Goal: Task Accomplishment & Management: Manage account settings

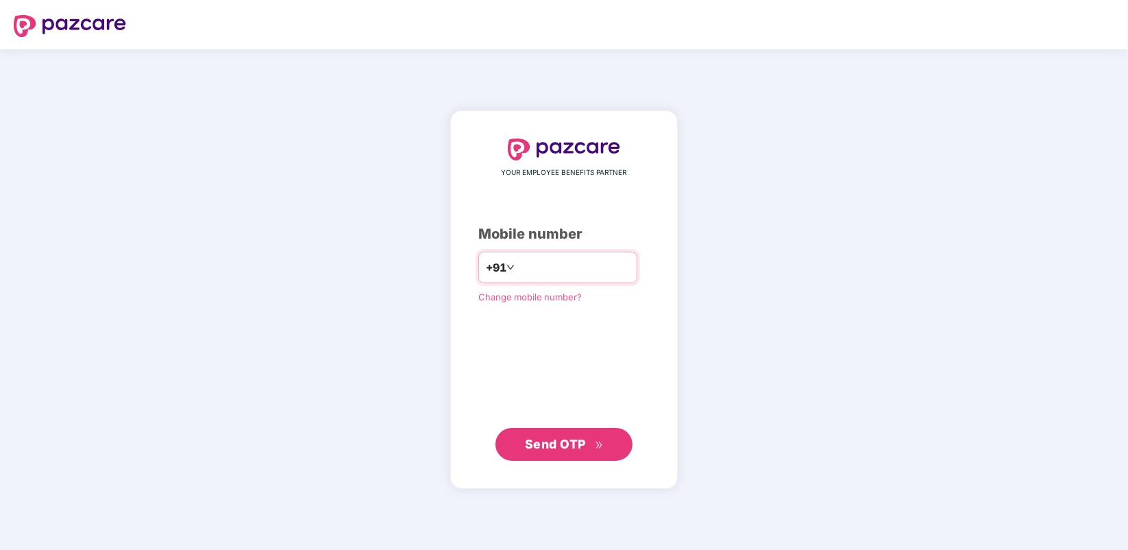
click at [561, 278] on div "+91" at bounding box center [557, 267] width 159 height 32
click at [561, 276] on input "number" at bounding box center [573, 267] width 112 height 22
type input "**********"
click at [558, 439] on span "Send OTP" at bounding box center [555, 444] width 61 height 14
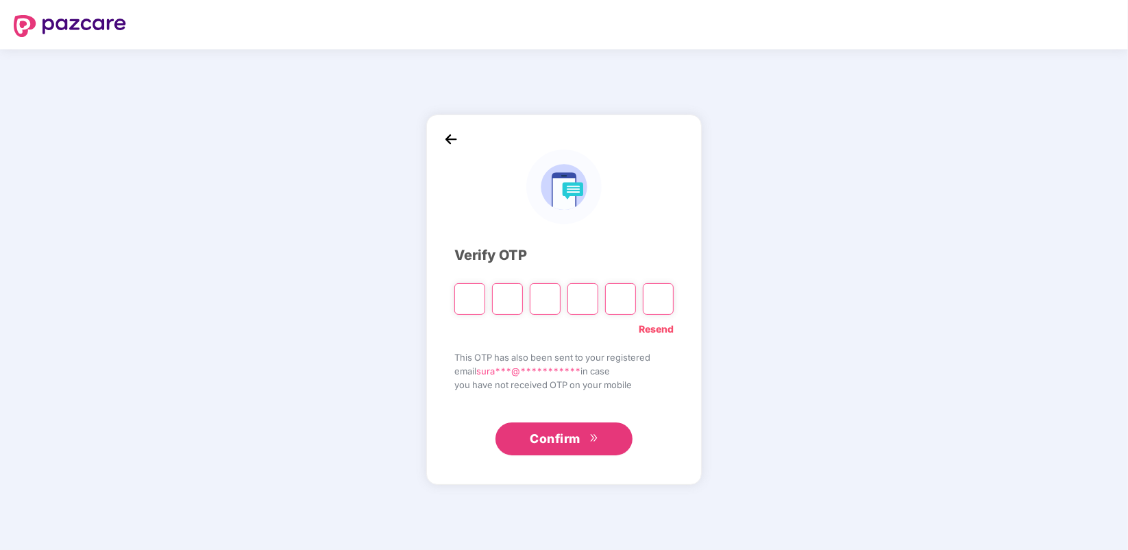
type input "*"
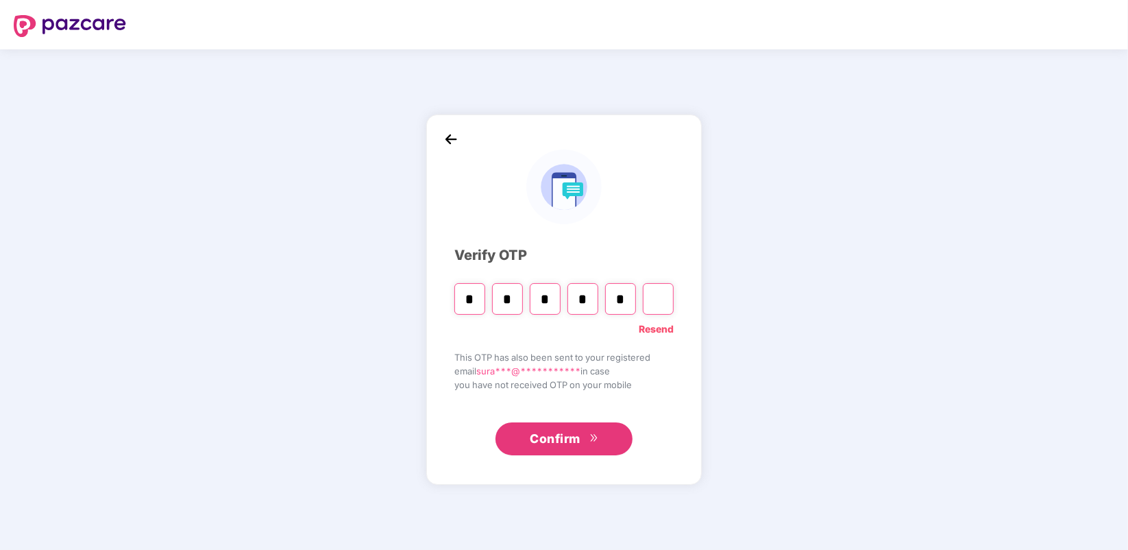
type input "*"
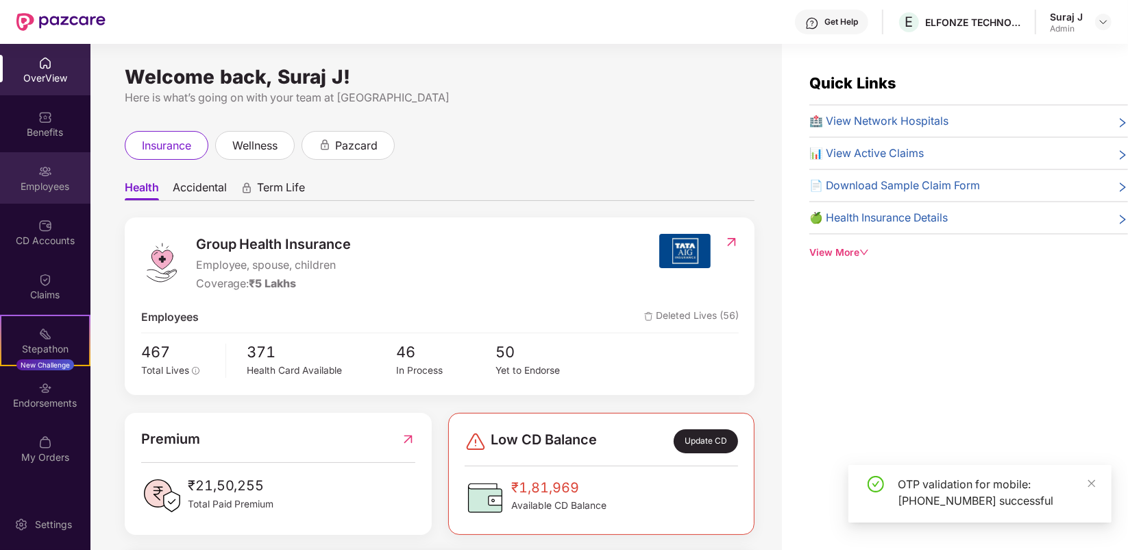
click at [48, 186] on div "Employees" at bounding box center [45, 187] width 90 height 14
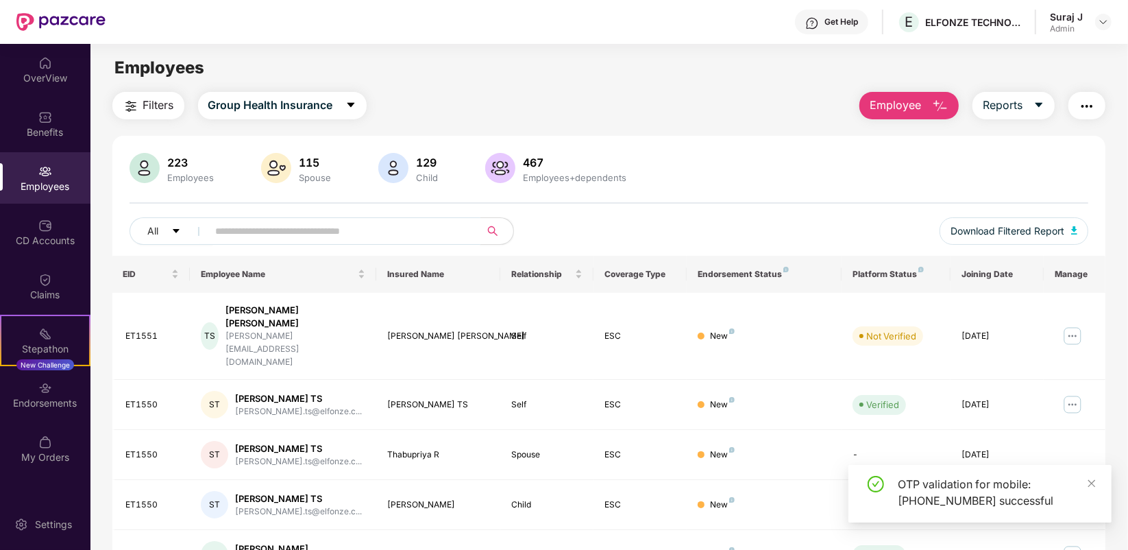
click at [247, 234] on input "text" at bounding box center [339, 231] width 246 height 21
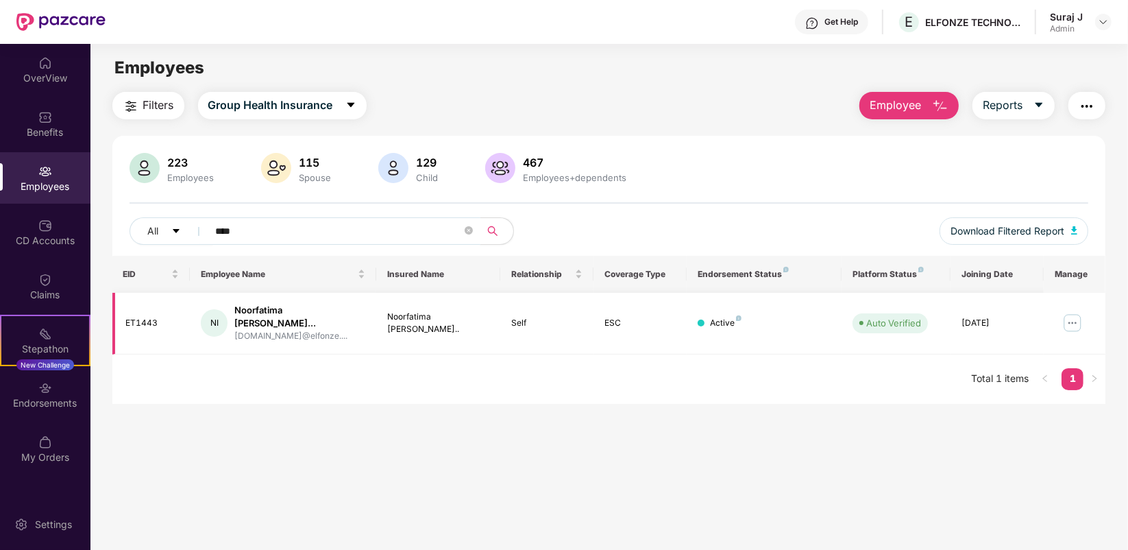
type input "****"
click at [1071, 316] on img at bounding box center [1072, 323] width 22 height 22
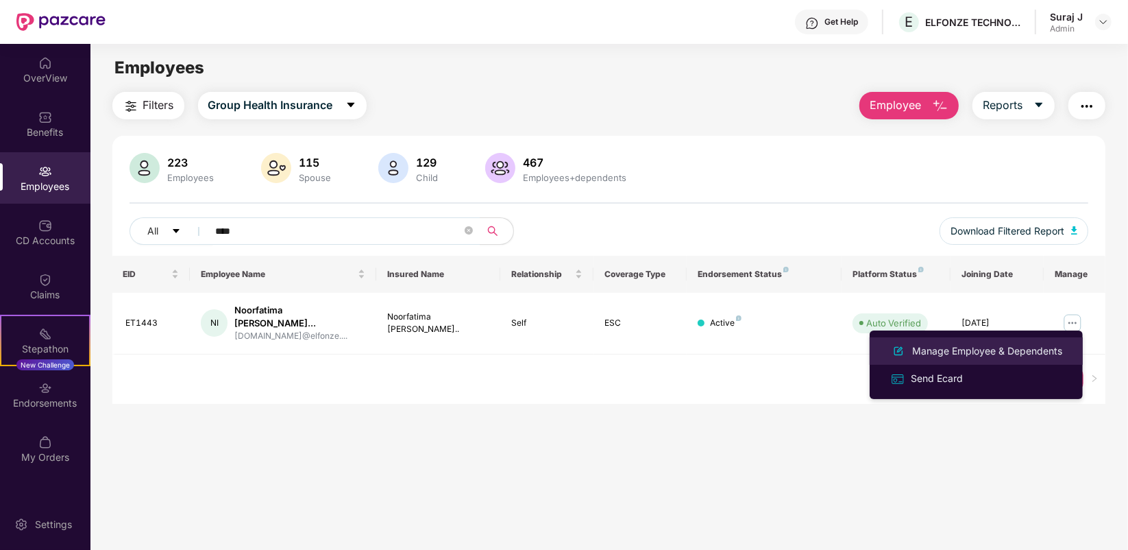
click at [992, 351] on div "Manage Employee & Dependents" at bounding box center [987, 350] width 156 height 15
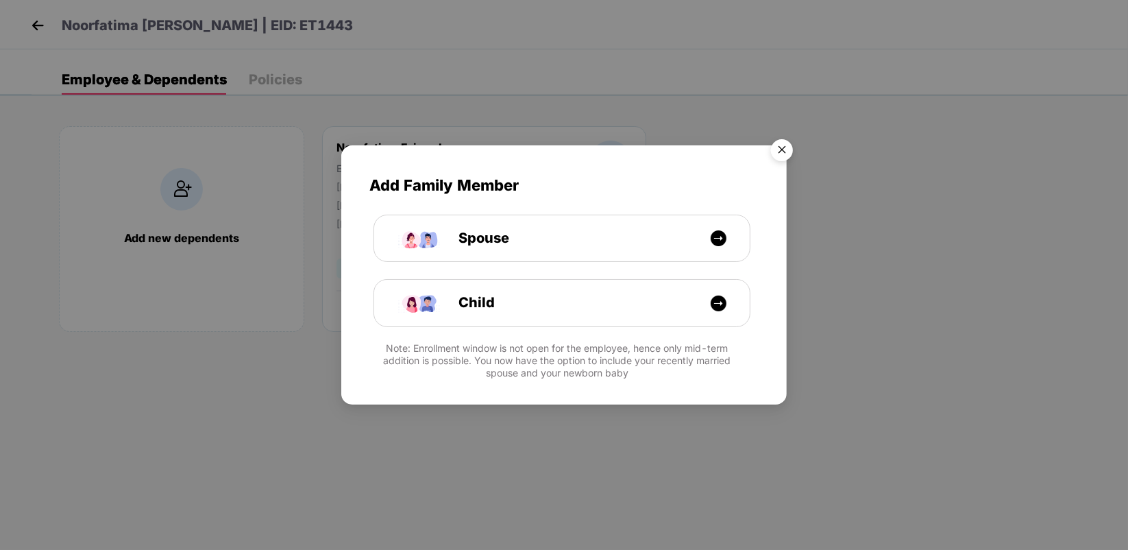
click at [780, 142] on img "Close" at bounding box center [782, 152] width 38 height 38
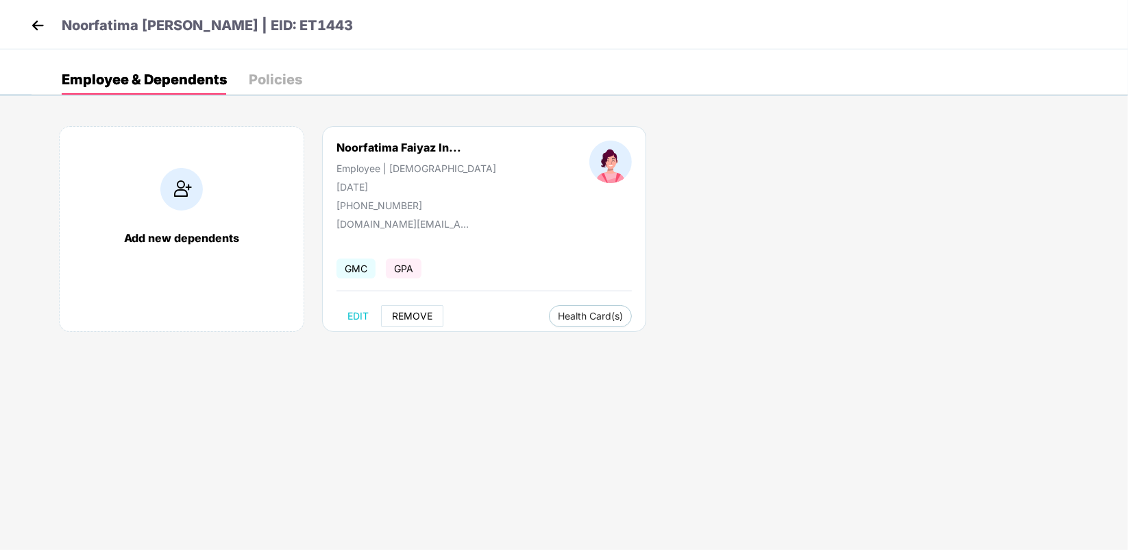
click at [412, 313] on span "REMOVE" at bounding box center [412, 315] width 40 height 11
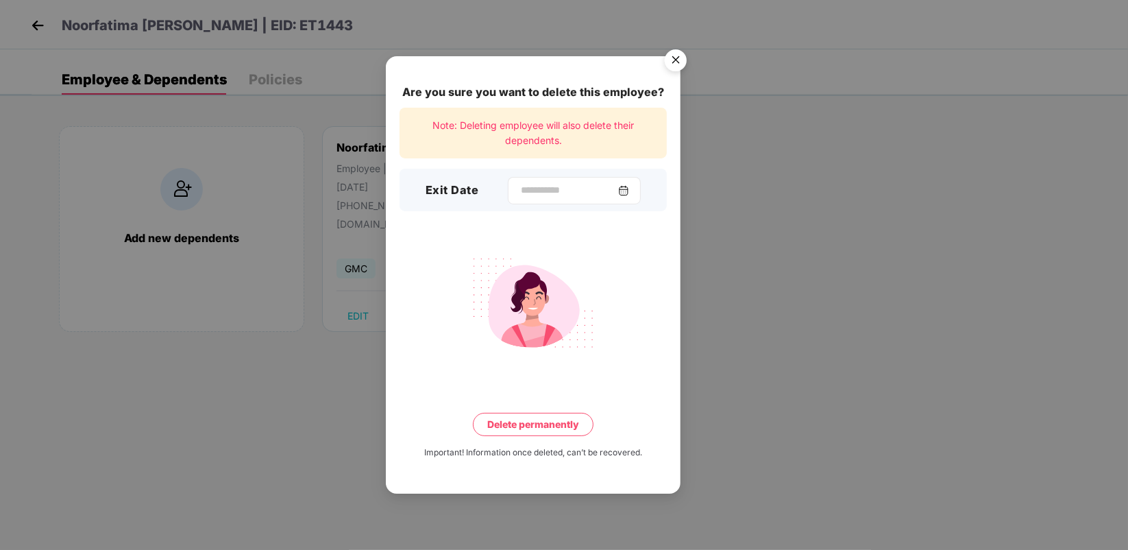
click at [629, 191] on img at bounding box center [623, 190] width 11 height 11
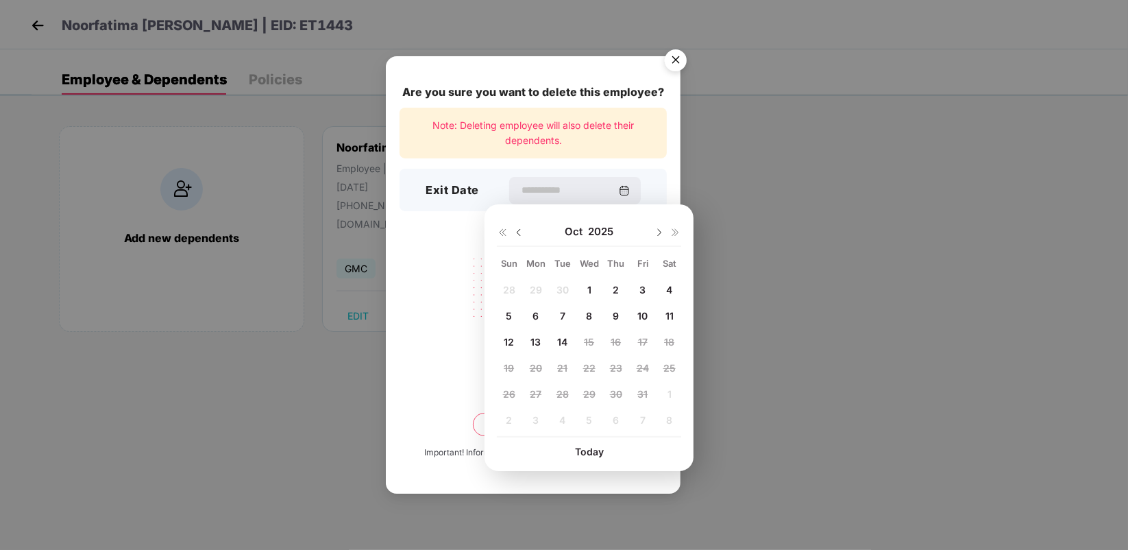
click at [539, 339] on span "13" at bounding box center [535, 342] width 10 height 12
type input "**********"
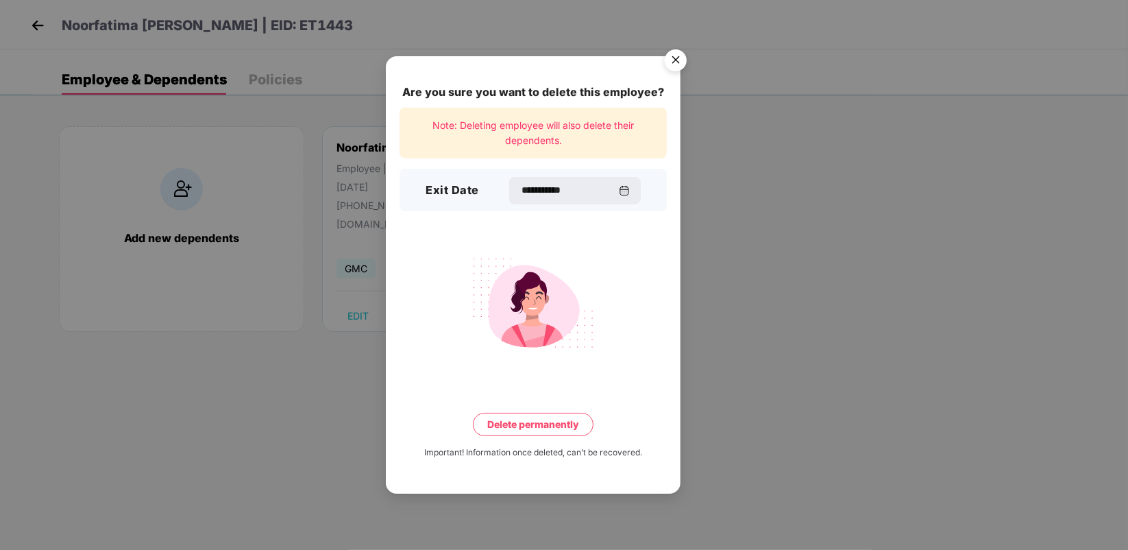
click at [556, 426] on button "Delete permanently" at bounding box center [533, 424] width 121 height 23
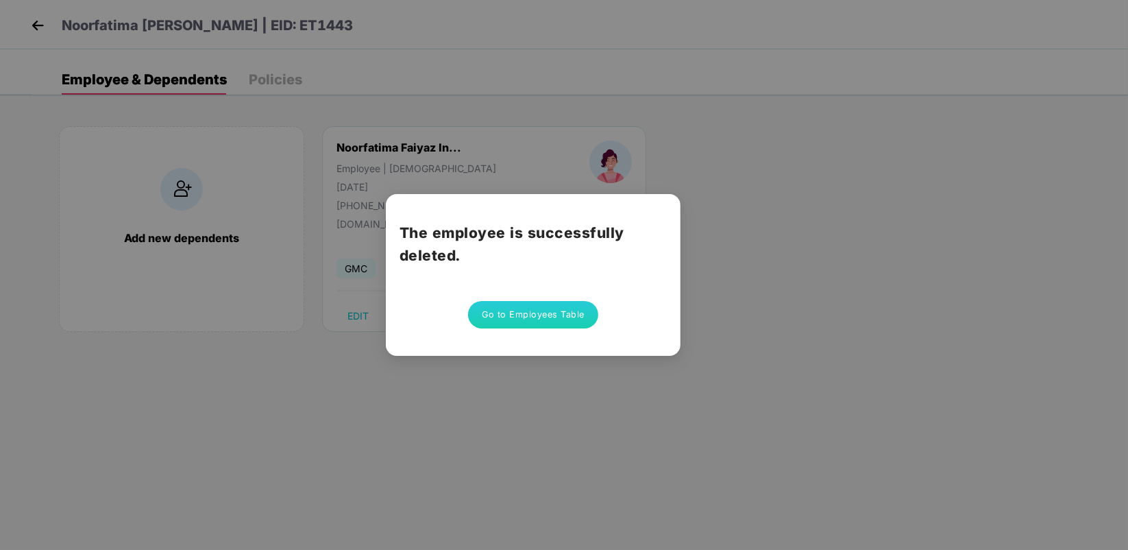
click at [526, 299] on div "The employee is successfully deleted. Go to Employees Table" at bounding box center [533, 275] width 295 height 162
click at [525, 309] on button "Go to Employees Table" at bounding box center [533, 314] width 130 height 27
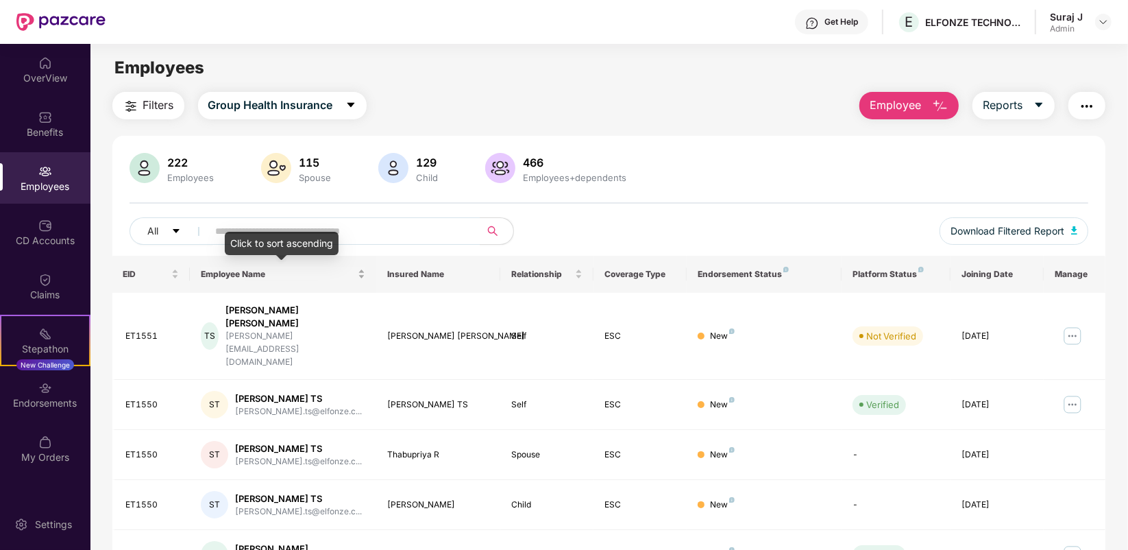
click at [317, 241] on div "Click to sort ascending" at bounding box center [282, 243] width 114 height 23
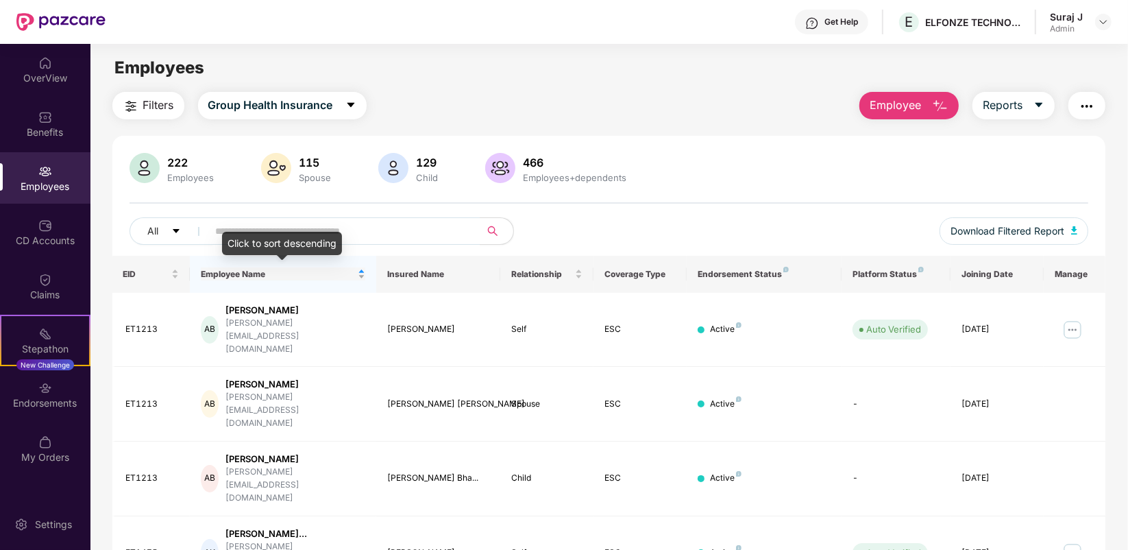
click at [362, 271] on div "Employee Name" at bounding box center [283, 273] width 164 height 13
click at [360, 272] on div "Employee Name" at bounding box center [283, 273] width 164 height 13
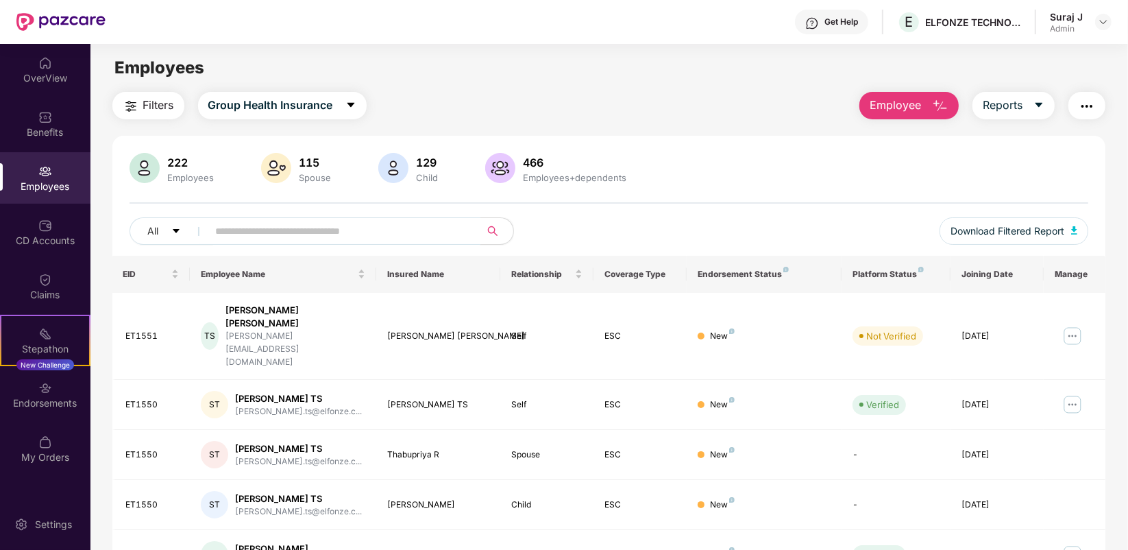
click at [293, 235] on input "text" at bounding box center [339, 231] width 246 height 21
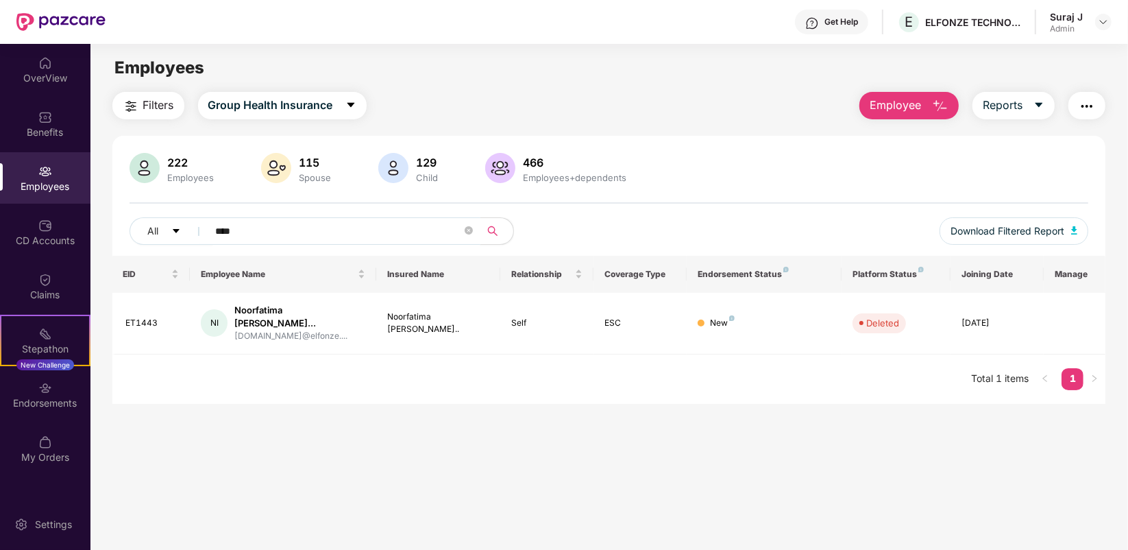
type input "****"
